Goal: Task Accomplishment & Management: Use online tool/utility

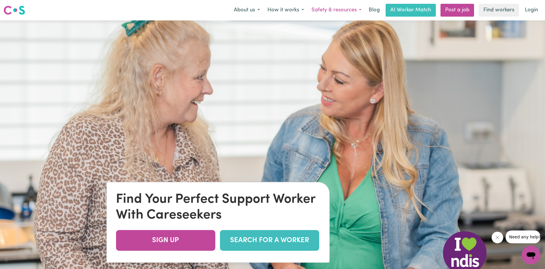
click at [357, 11] on button "Safety & resources" at bounding box center [335, 10] width 57 height 12
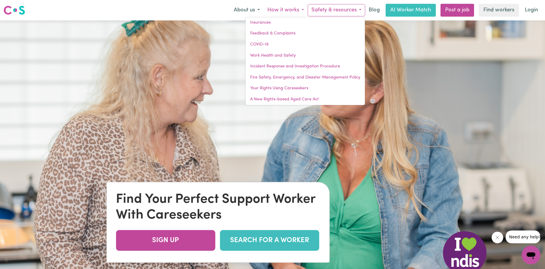
click at [293, 14] on button "How it works" at bounding box center [285, 10] width 44 height 12
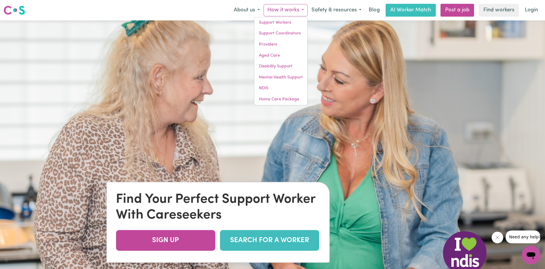
click at [267, 242] on link "SEARCH FOR A WORKER" at bounding box center [269, 240] width 99 height 21
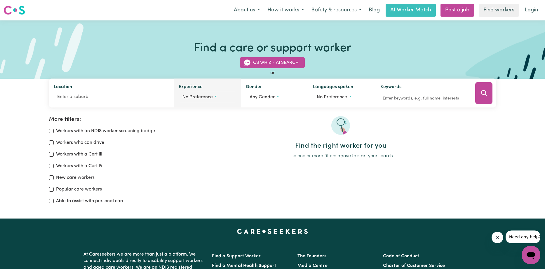
click at [216, 95] on button "No preference" at bounding box center [208, 97] width 58 height 11
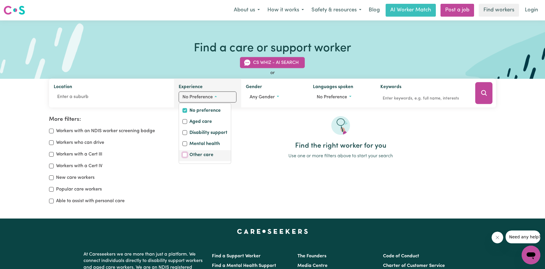
click at [186, 153] on input "Other care" at bounding box center [184, 155] width 5 height 5
checkbox input "true"
checkbox input "false"
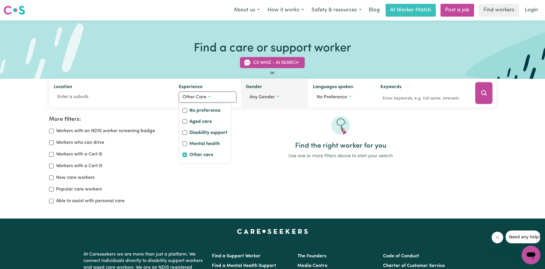
click at [279, 95] on button "Any gender" at bounding box center [275, 97] width 58 height 11
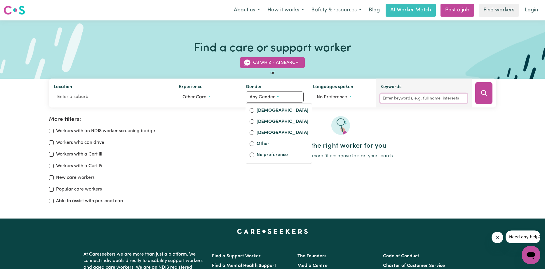
click at [420, 99] on input "Keywords" at bounding box center [423, 98] width 87 height 9
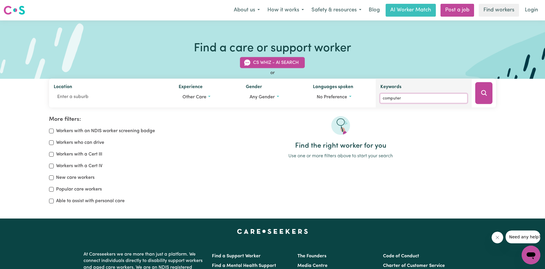
type input "computer"
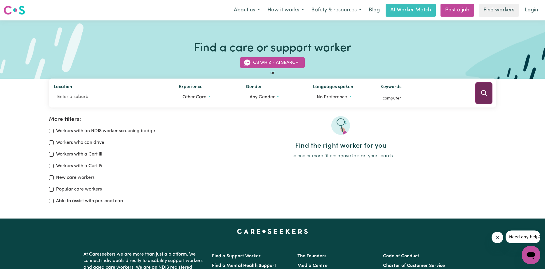
click at [486, 93] on icon "Search" at bounding box center [483, 93] width 7 height 7
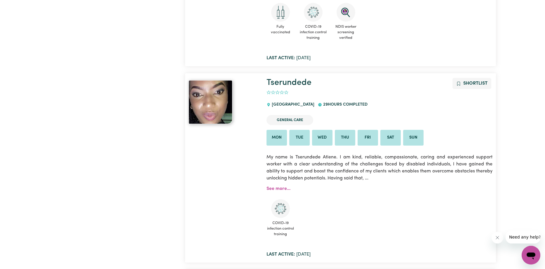
scroll to position [1989, 0]
